Goal: Information Seeking & Learning: Learn about a topic

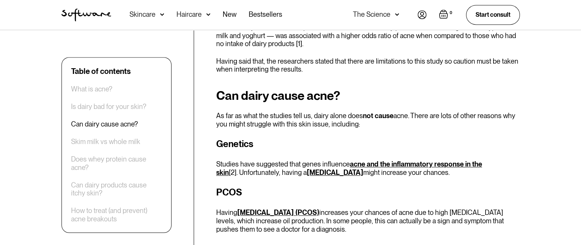
scroll to position [534, 0]
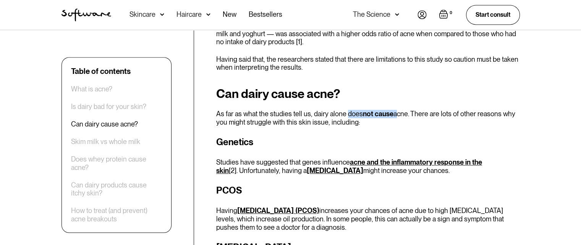
drag, startPoint x: 353, startPoint y: 106, endPoint x: 392, endPoint y: 106, distance: 38.6
click at [392, 110] on p "As far as what the studies tell us, dairy alone does not cause acne. There are …" at bounding box center [367, 118] width 303 height 16
drag, startPoint x: 377, startPoint y: 107, endPoint x: 372, endPoint y: 108, distance: 5.4
click at [377, 110] on strong "not cause" at bounding box center [378, 114] width 31 height 8
click at [347, 110] on p "As far as what the studies tell us, dairy alone does not cause acne. There are …" at bounding box center [367, 118] width 303 height 16
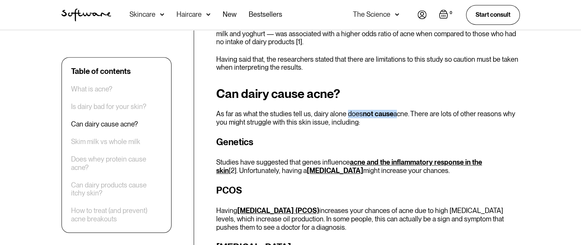
click at [352, 110] on p "As far as what the studies tell us, dairy alone does not cause acne. There are …" at bounding box center [367, 118] width 303 height 16
click at [349, 110] on p "As far as what the studies tell us, dairy alone does not cause acne. There are …" at bounding box center [367, 118] width 303 height 16
drag, startPoint x: 339, startPoint y: 113, endPoint x: 347, endPoint y: 115, distance: 7.5
click at [347, 115] on p "As far as what the studies tell us, dairy alone does not cause acne. There are …" at bounding box center [367, 118] width 303 height 16
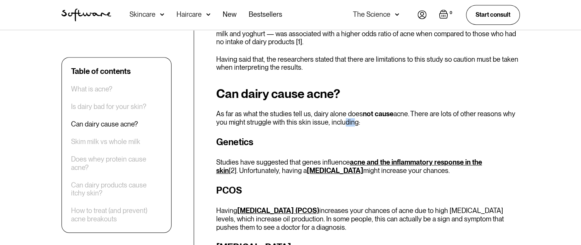
click at [347, 115] on p "As far as what the studies tell us, dairy alone does not cause acne. There are …" at bounding box center [367, 118] width 303 height 16
drag, startPoint x: 347, startPoint y: 115, endPoint x: 337, endPoint y: 117, distance: 9.4
click at [340, 117] on p "As far as what the studies tell us, dairy alone does not cause acne. There are …" at bounding box center [367, 118] width 303 height 16
click at [300, 117] on p "As far as what the studies tell us, dairy alone does not cause acne. There are …" at bounding box center [367, 118] width 303 height 16
drag, startPoint x: 300, startPoint y: 117, endPoint x: 333, endPoint y: 119, distance: 32.6
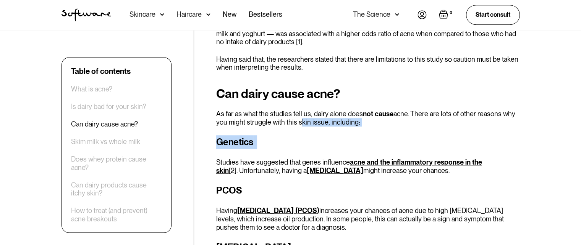
click at [331, 117] on p "As far as what the studies tell us, dairy alone does not cause acne. There are …" at bounding box center [367, 118] width 303 height 16
click at [314, 114] on p "As far as what the studies tell us, dairy alone does not cause acne. There are …" at bounding box center [367, 118] width 303 height 16
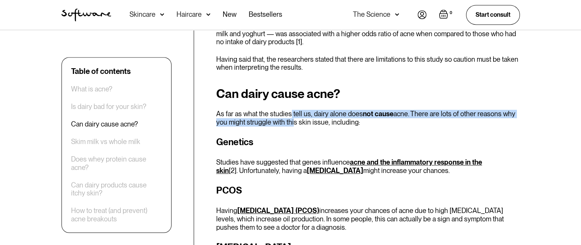
click at [290, 110] on p "As far as what the studies tell us, dairy alone does not cause acne. There are …" at bounding box center [367, 118] width 303 height 16
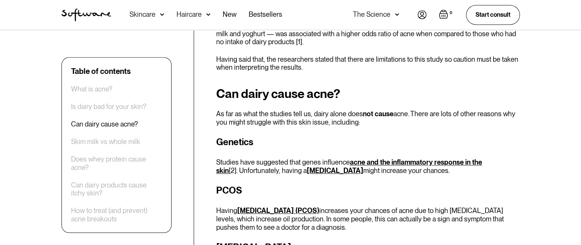
click at [338, 113] on p "As far as what the studies tell us, dairy alone does not cause acne. There are …" at bounding box center [367, 118] width 303 height 16
click at [327, 114] on p "As far as what the studies tell us, dairy alone does not cause acne. There are …" at bounding box center [367, 118] width 303 height 16
click at [316, 116] on p "As far as what the studies tell us, dairy alone does not cause acne. There are …" at bounding box center [367, 118] width 303 height 16
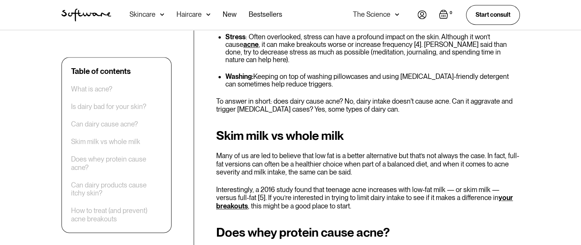
scroll to position [1031, 0]
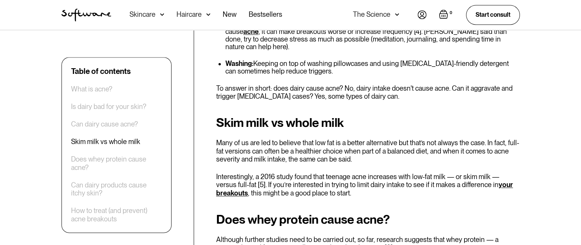
drag, startPoint x: 312, startPoint y: 116, endPoint x: 316, endPoint y: 118, distance: 4.0
click at [312, 116] on div "Skim milk vs whole milk Many of us are led to believe that low fat is a better …" at bounding box center [367, 157] width 303 height 82
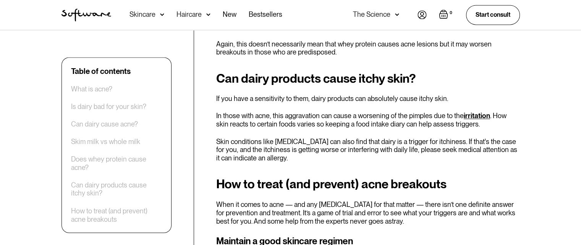
scroll to position [1260, 0]
